Goal: Task Accomplishment & Management: Manage account settings

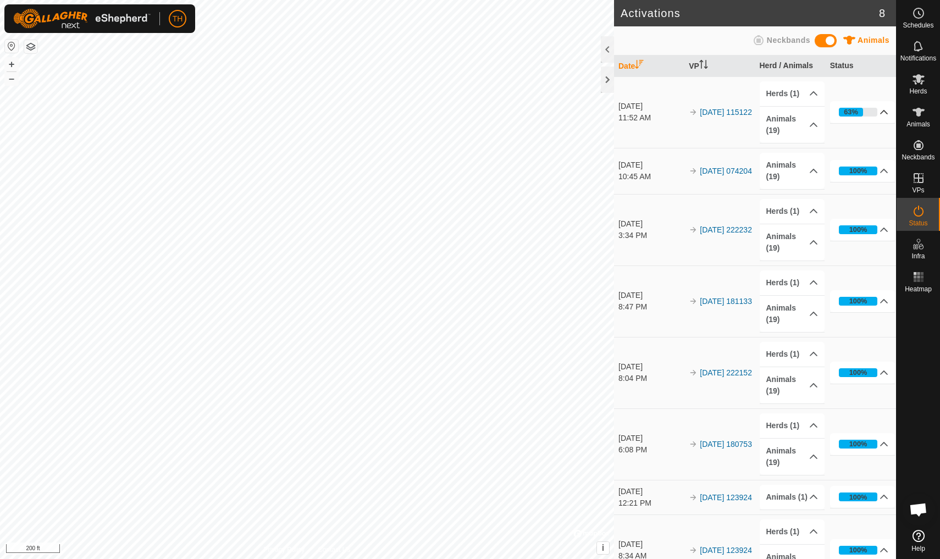
click at [883, 112] on icon at bounding box center [884, 112] width 9 height 9
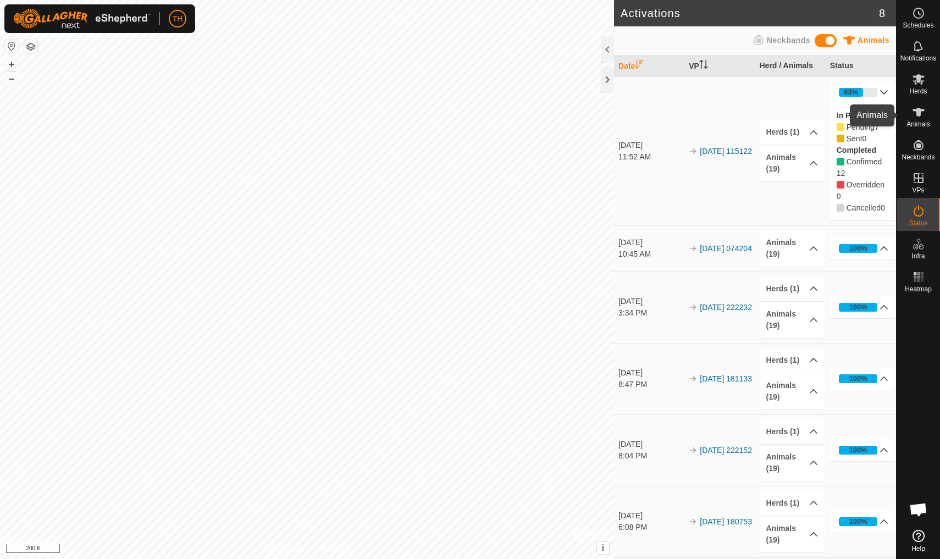
click at [917, 115] on icon at bounding box center [919, 112] width 12 height 9
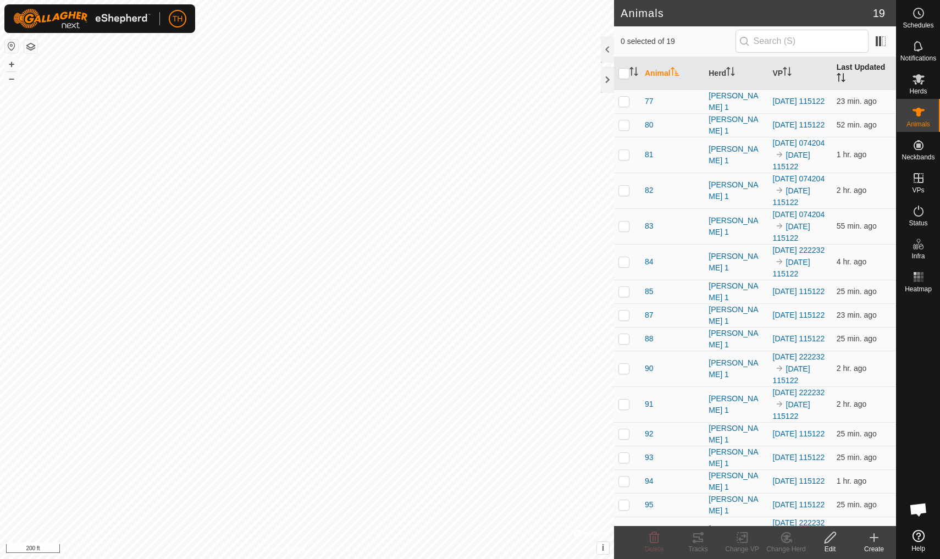
click at [849, 64] on th "Last Updated" at bounding box center [864, 73] width 64 height 33
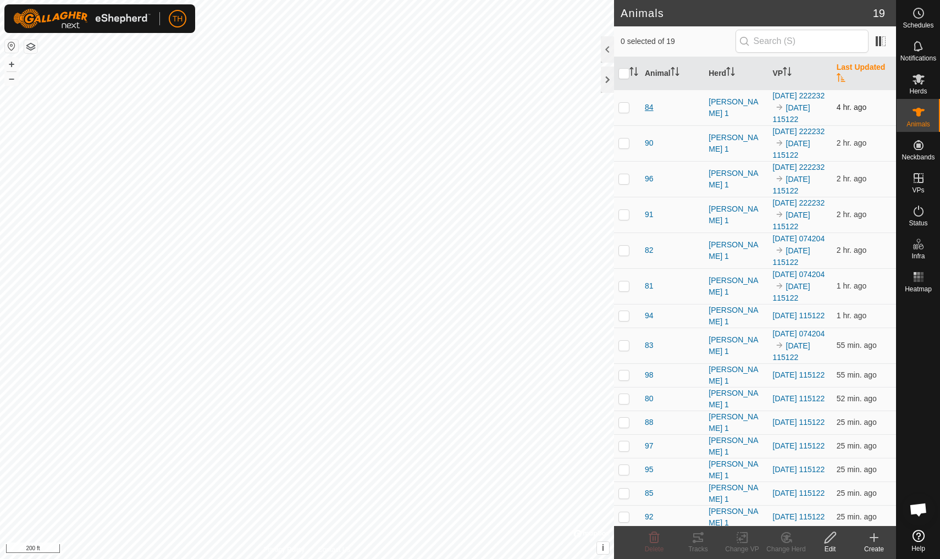
click at [650, 113] on span "84" at bounding box center [649, 108] width 9 height 12
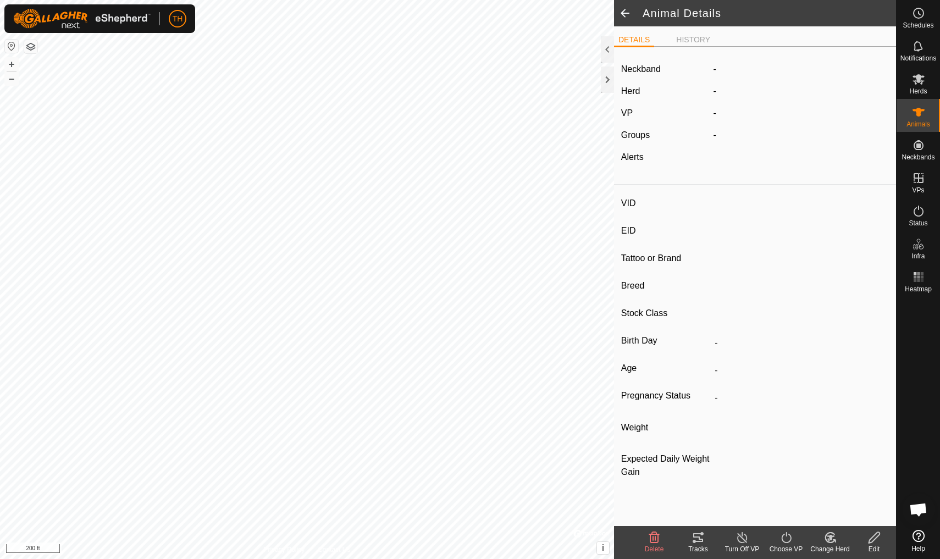
type input "84"
type input "-"
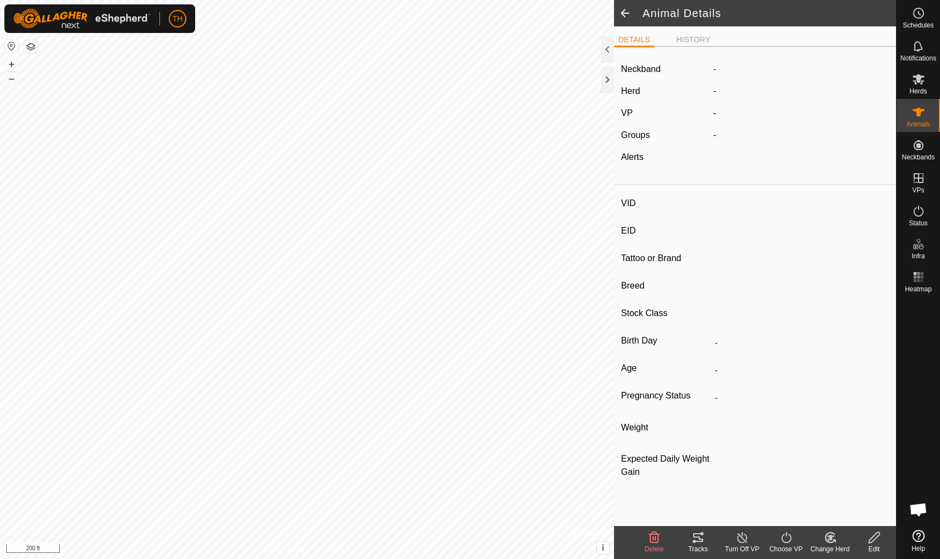
type input "0 kg"
type input "-"
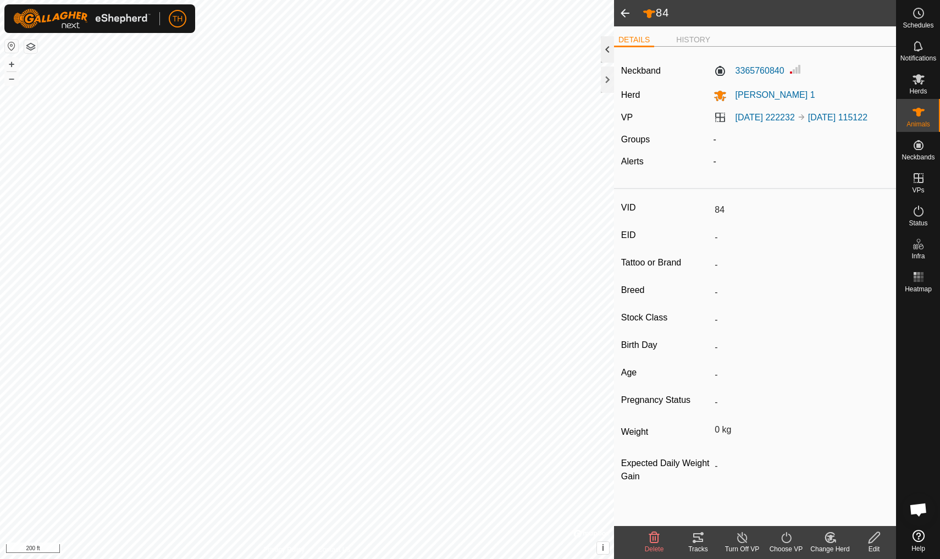
click at [606, 48] on div at bounding box center [607, 49] width 13 height 26
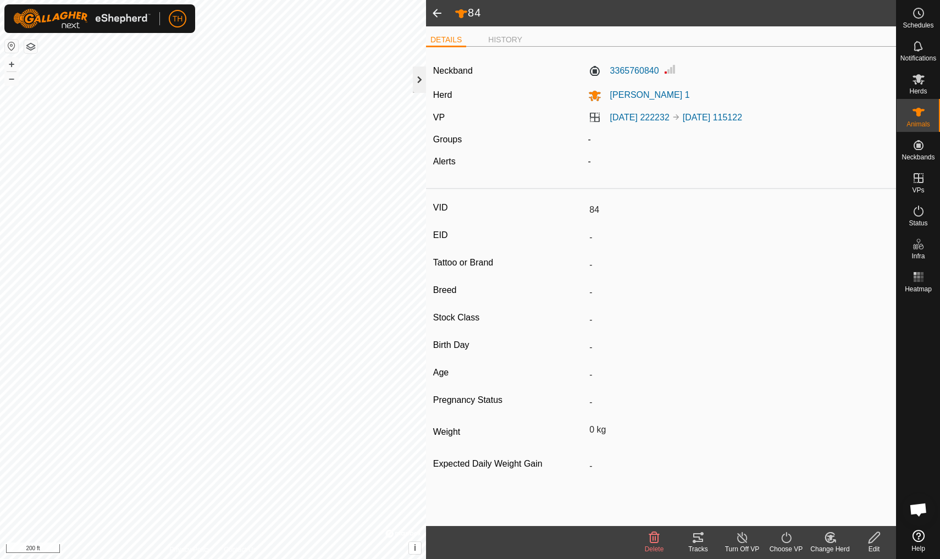
click at [418, 81] on div at bounding box center [419, 80] width 13 height 26
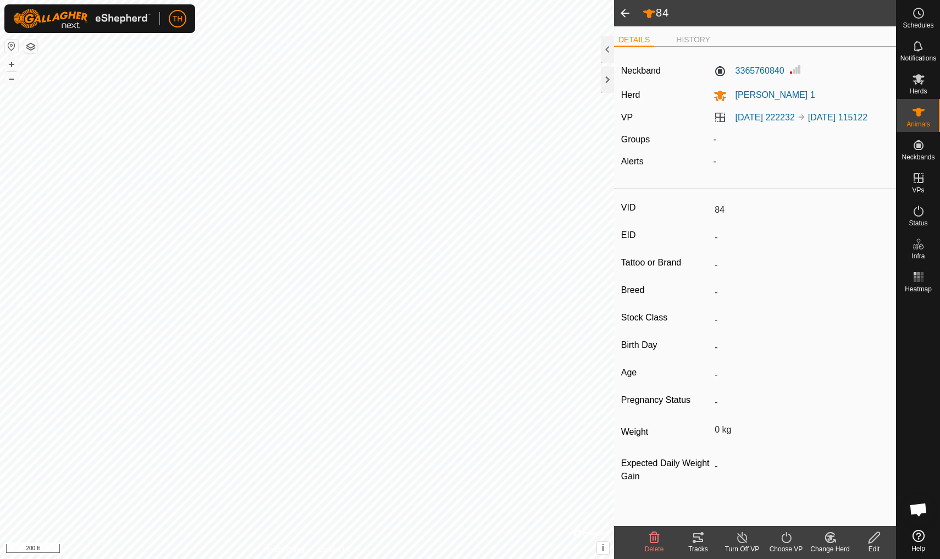
click at [625, 13] on span at bounding box center [625, 13] width 22 height 26
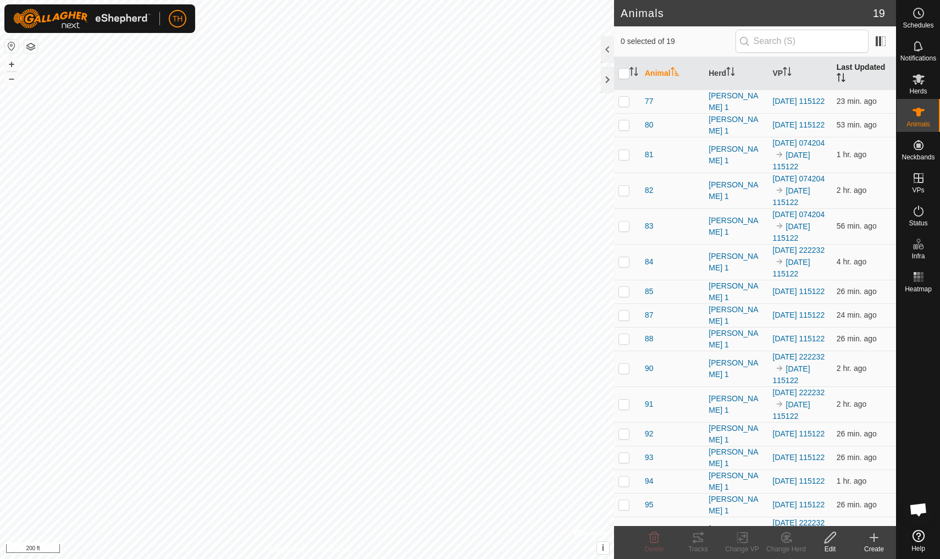
click at [869, 67] on th "Last Updated" at bounding box center [864, 73] width 64 height 33
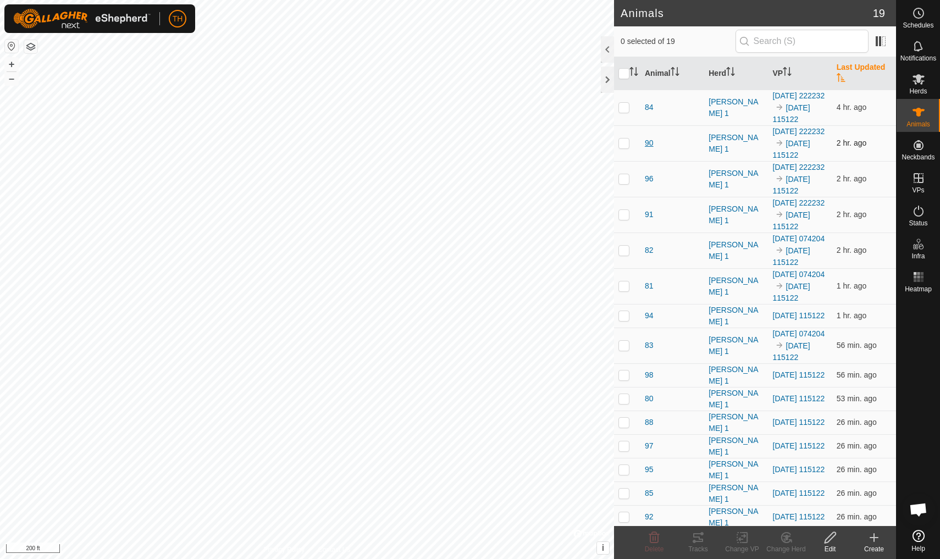
click at [649, 149] on span "90" at bounding box center [649, 143] width 9 height 12
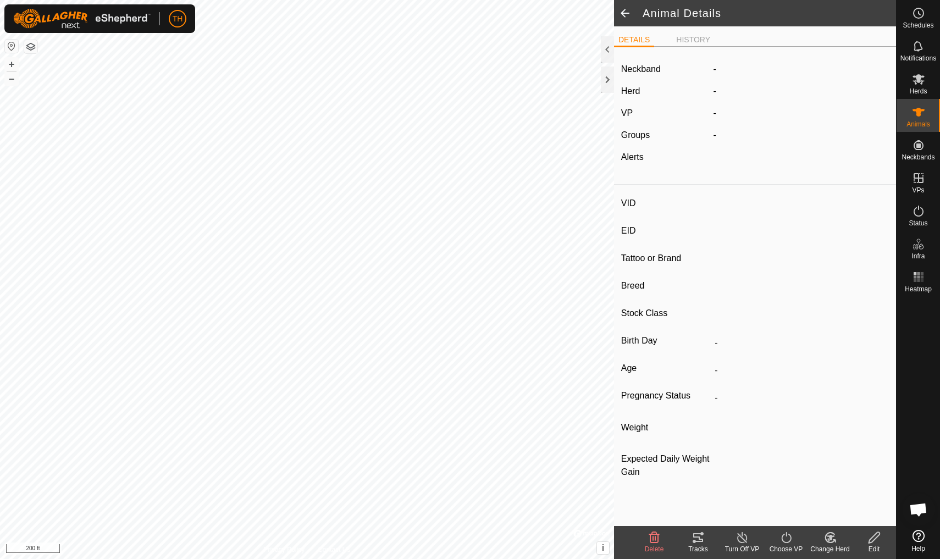
type input "90"
type input "-"
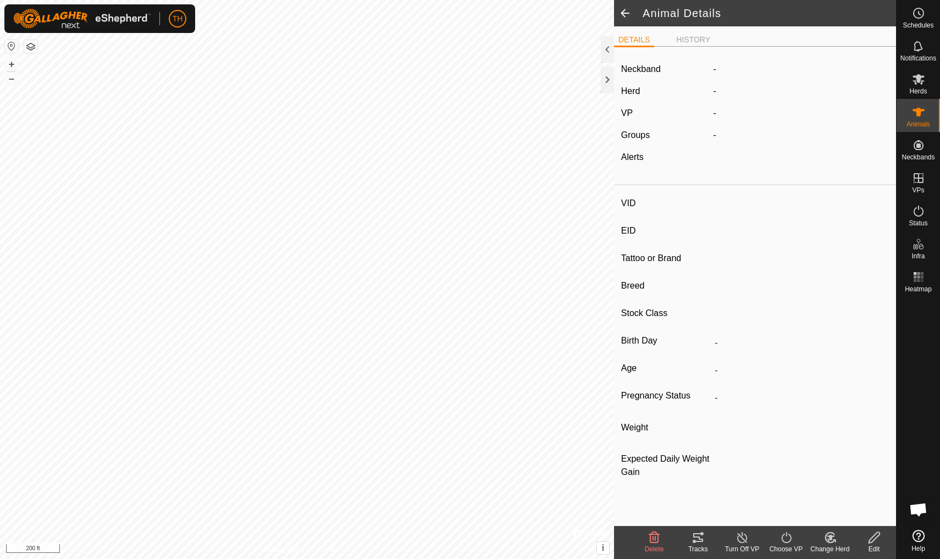
type input "0 kg"
type input "-"
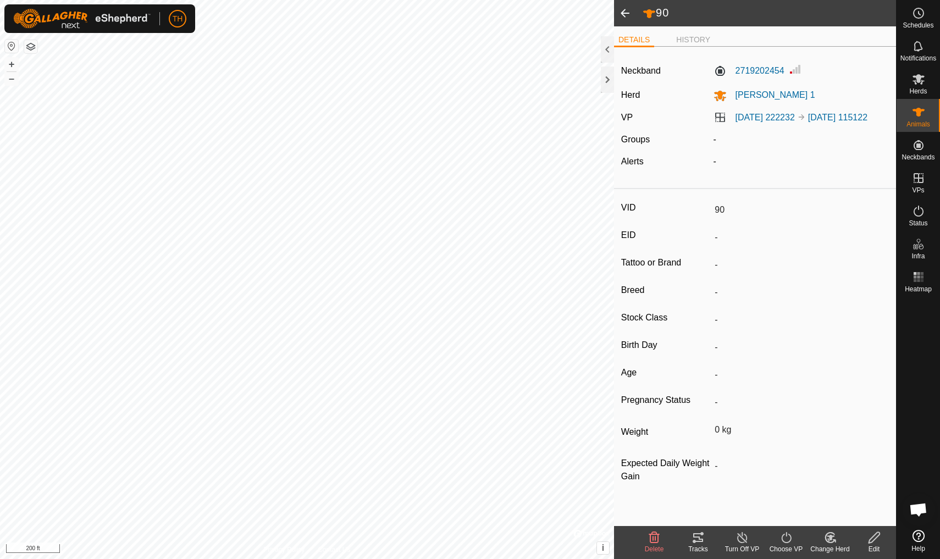
click at [627, 12] on span at bounding box center [625, 13] width 22 height 26
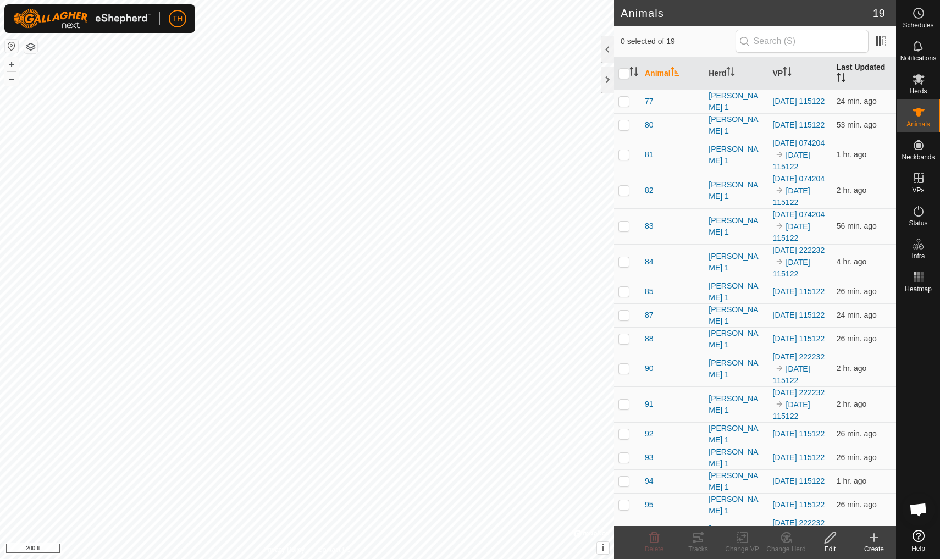
click at [848, 70] on th "Last Updated" at bounding box center [864, 73] width 64 height 33
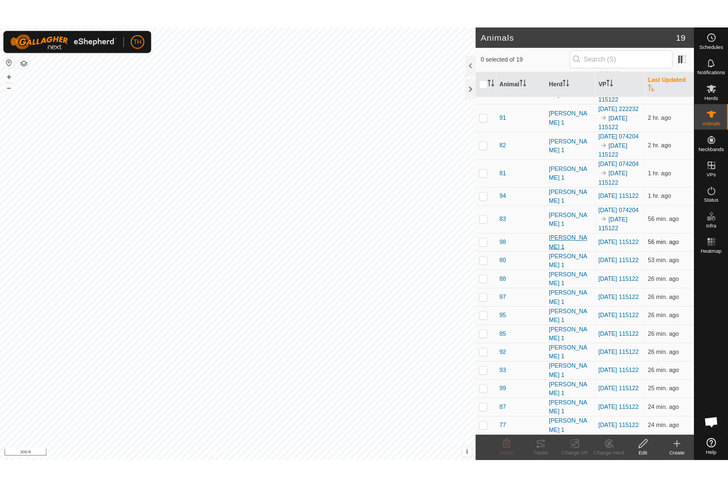
scroll to position [104, 0]
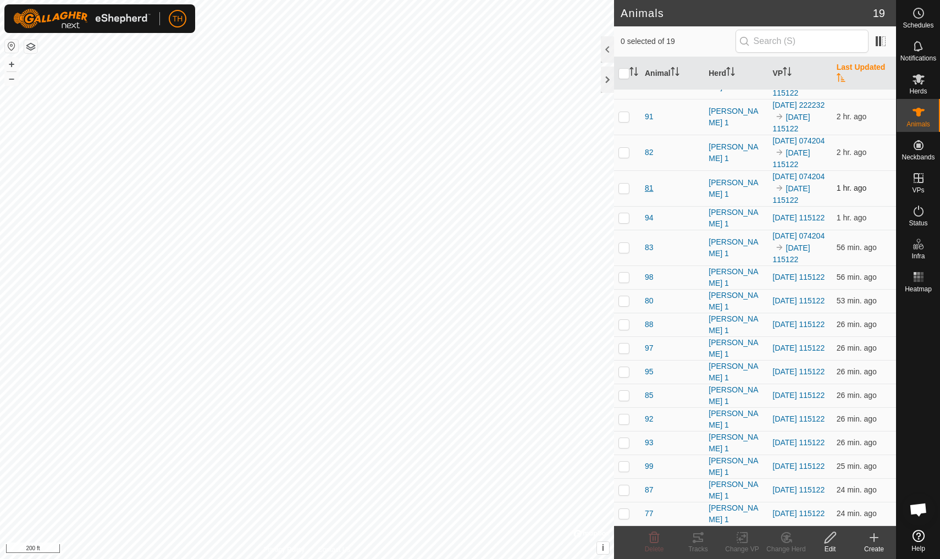
click at [648, 194] on span "81" at bounding box center [649, 189] width 9 height 12
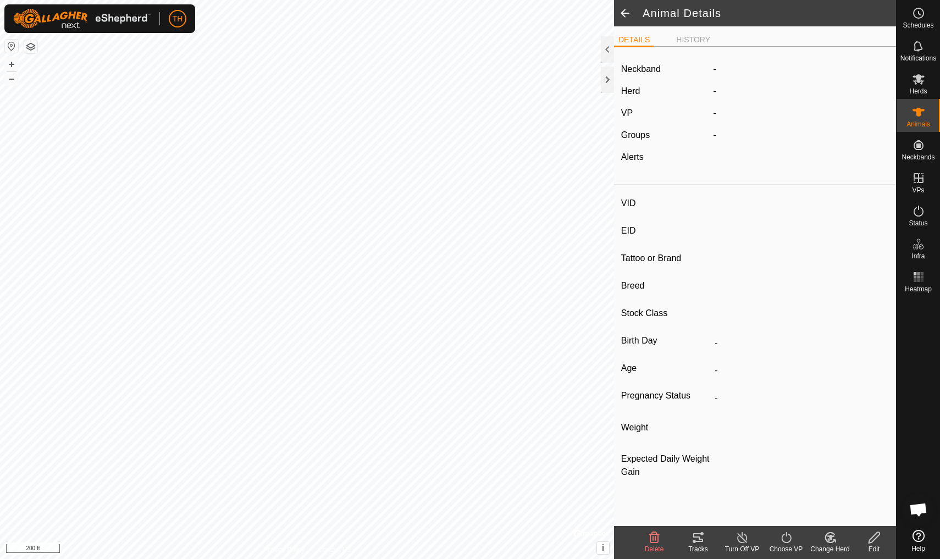
type input "81"
type input "-"
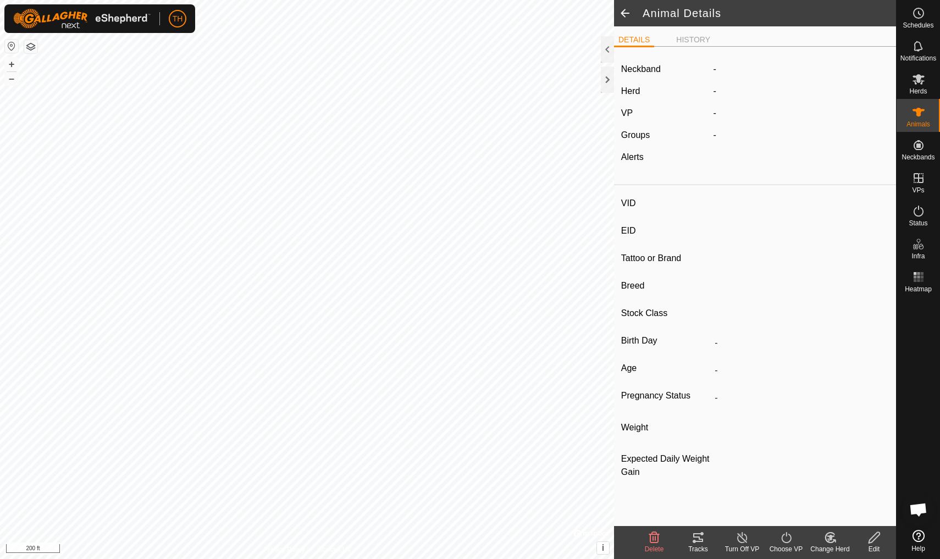
type input "0 kg"
type input "-"
click at [699, 36] on li "HISTORY" at bounding box center [693, 40] width 43 height 13
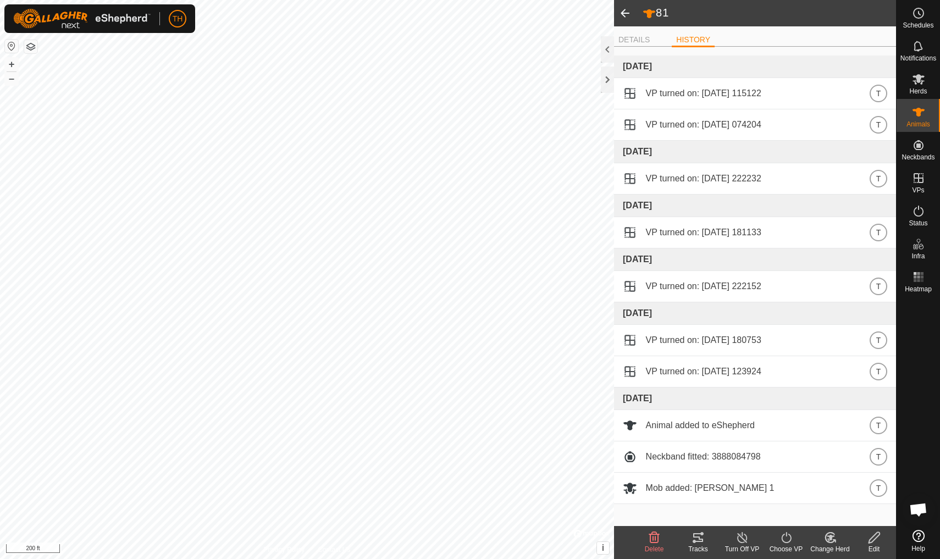
click at [624, 12] on span at bounding box center [625, 13] width 22 height 26
